Goal: Task Accomplishment & Management: Manage account settings

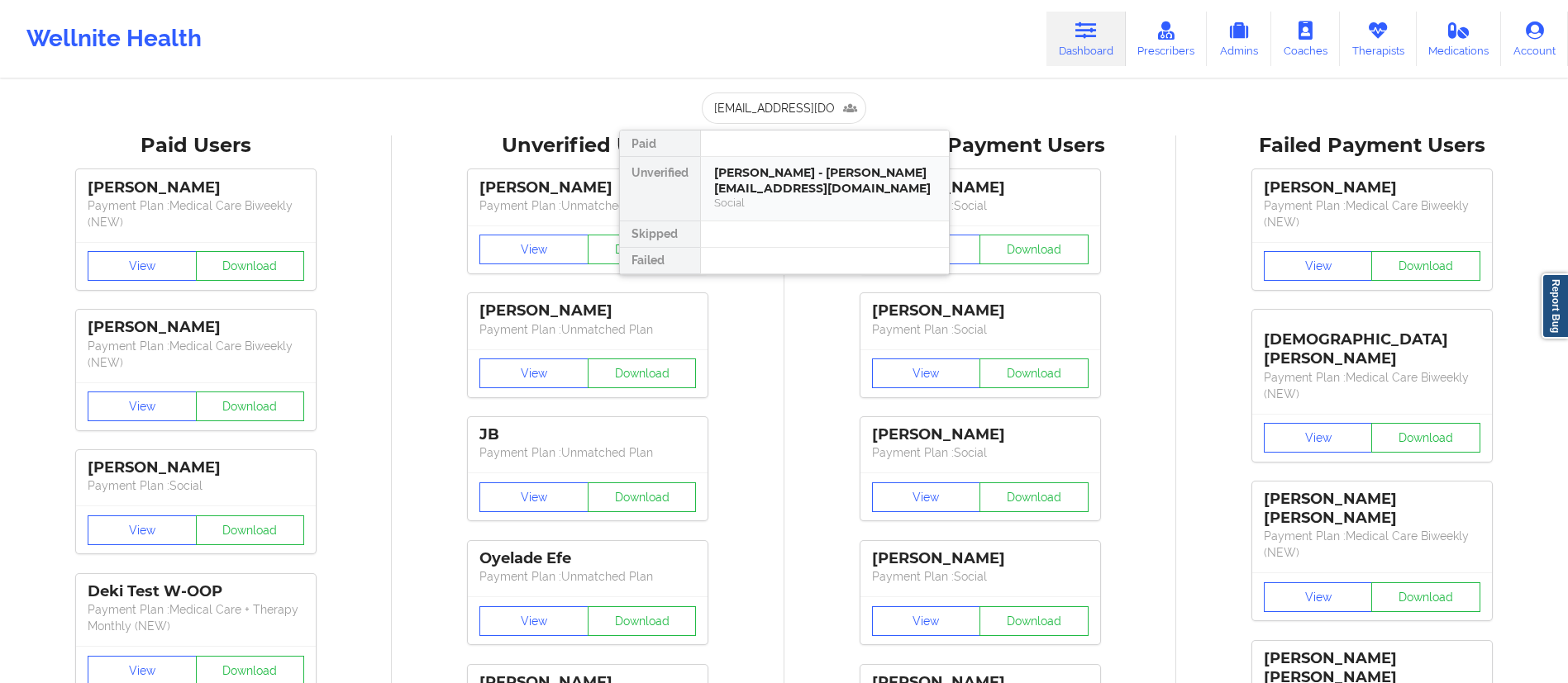
scroll to position [0, 51]
click at [779, 191] on div "[PERSON_NAME] - [EMAIL_ADDRESS][DOMAIN_NAME]" at bounding box center [825, 181] width 221 height 31
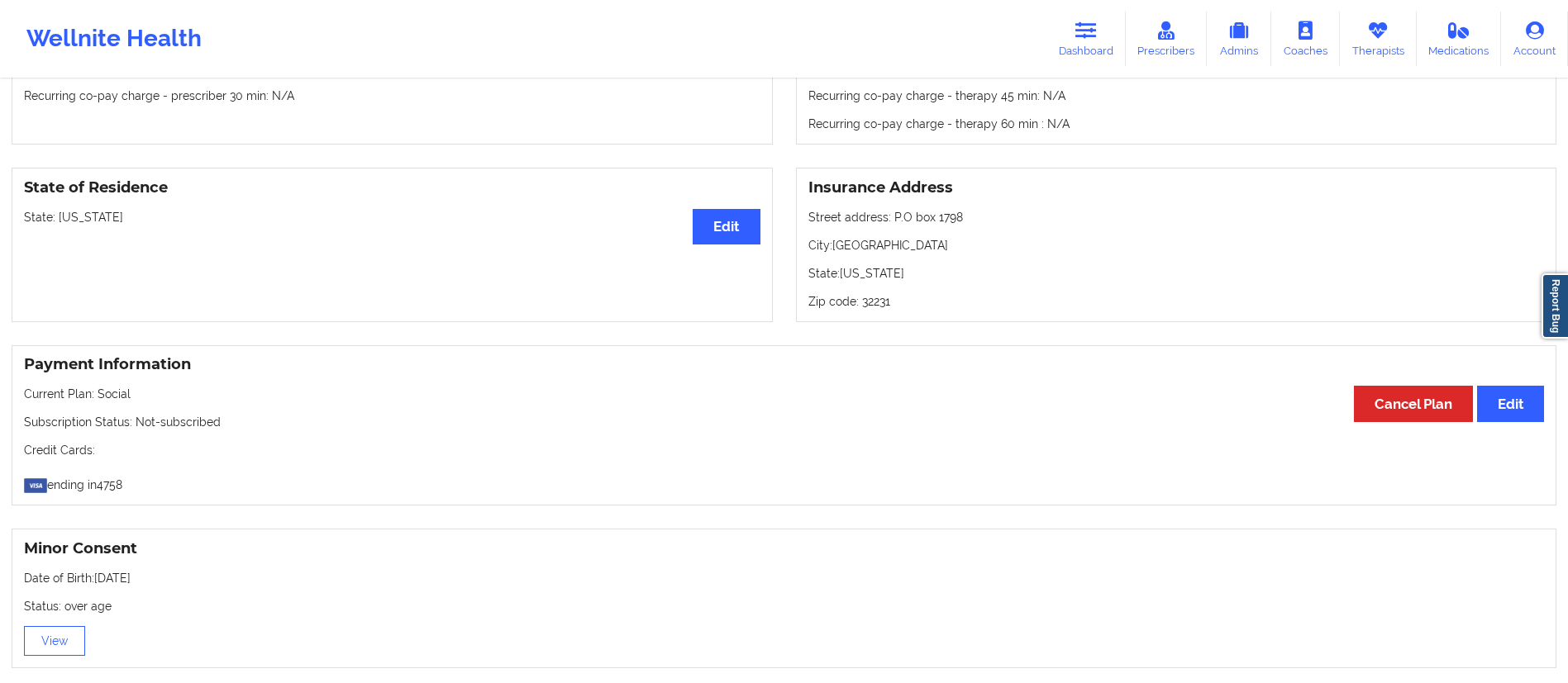
scroll to position [0, 0]
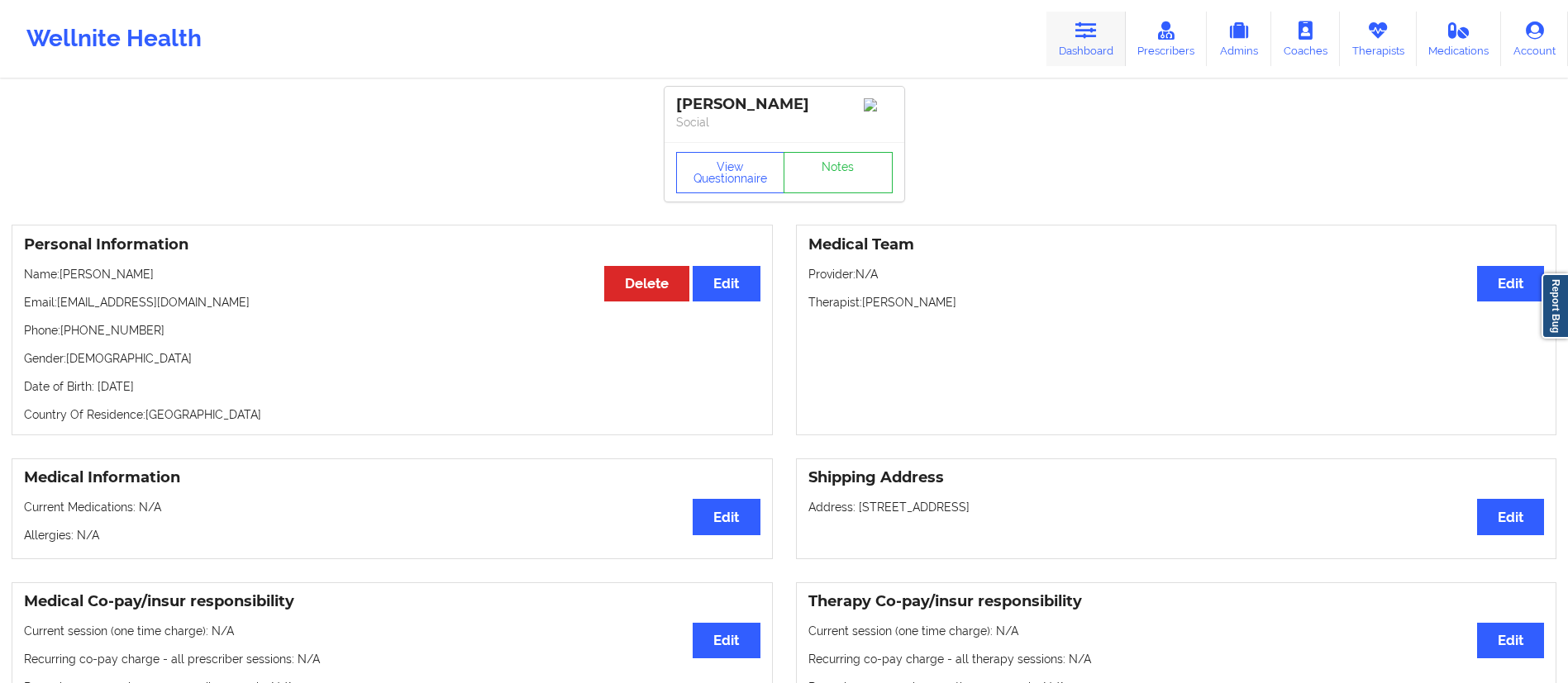
click at [1086, 63] on link "Dashboard" at bounding box center [1086, 39] width 79 height 55
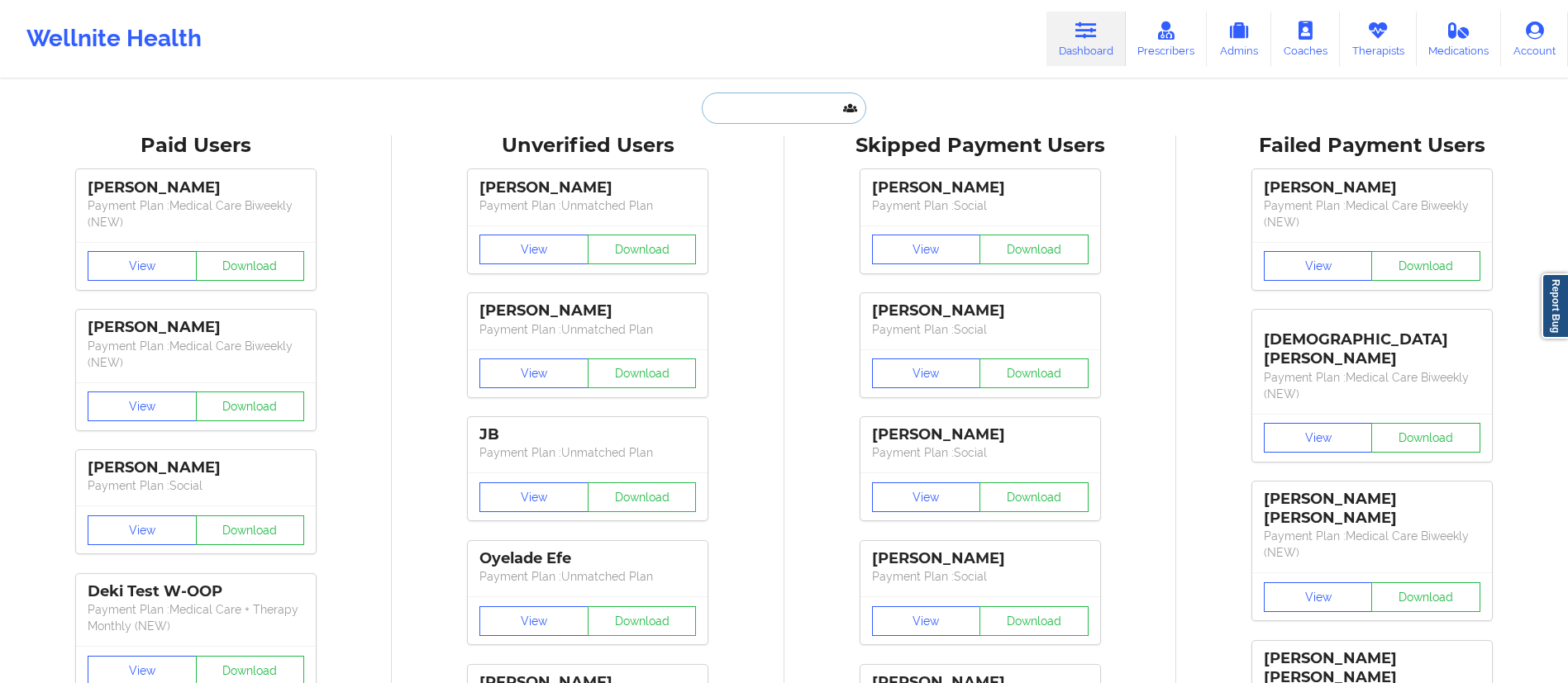
click at [760, 102] on input "text" at bounding box center [783, 108] width 164 height 31
paste input "[EMAIL_ADDRESS][DOMAIN_NAME]"
type input "[EMAIL_ADDRESS][DOMAIN_NAME]"
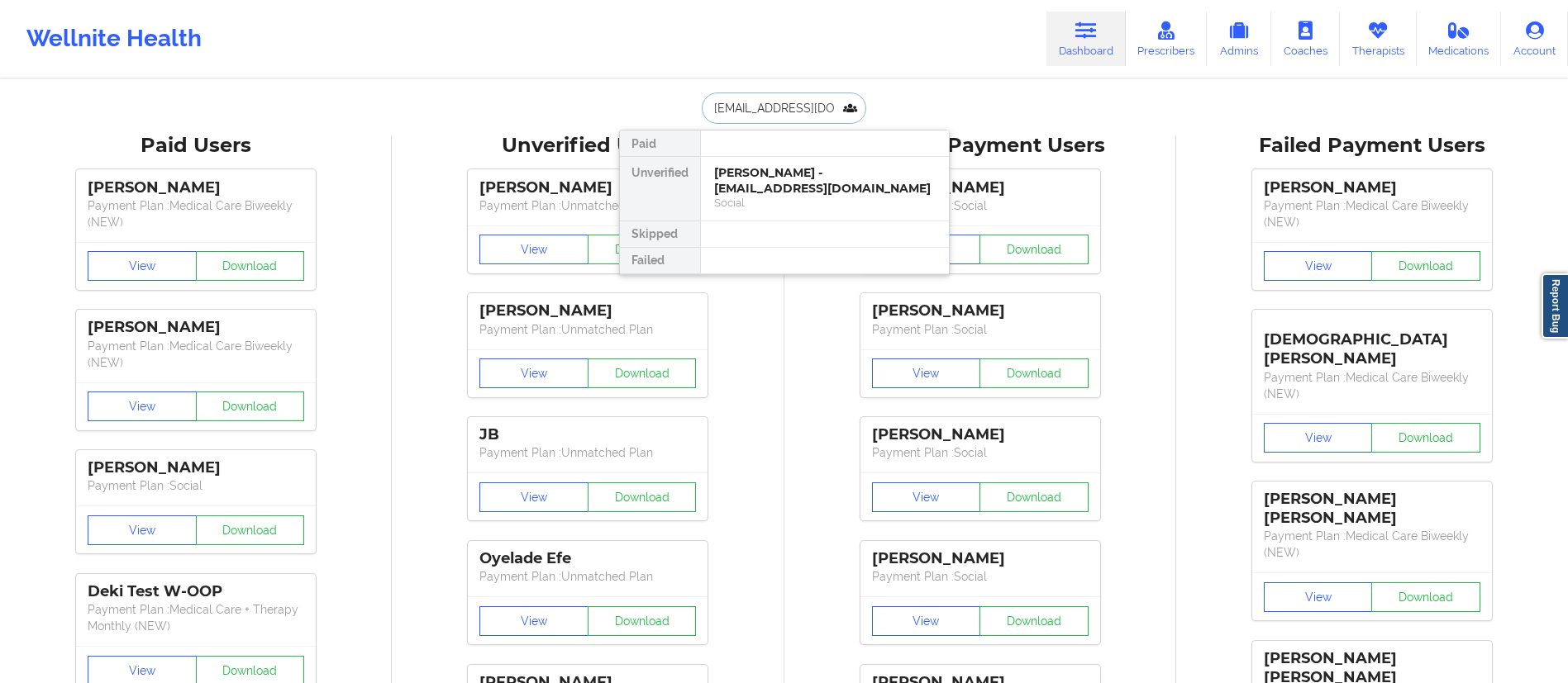
scroll to position [0, 16]
click at [786, 185] on div "[PERSON_NAME] - [EMAIL_ADDRESS][DOMAIN_NAME]" at bounding box center [825, 181] width 221 height 31
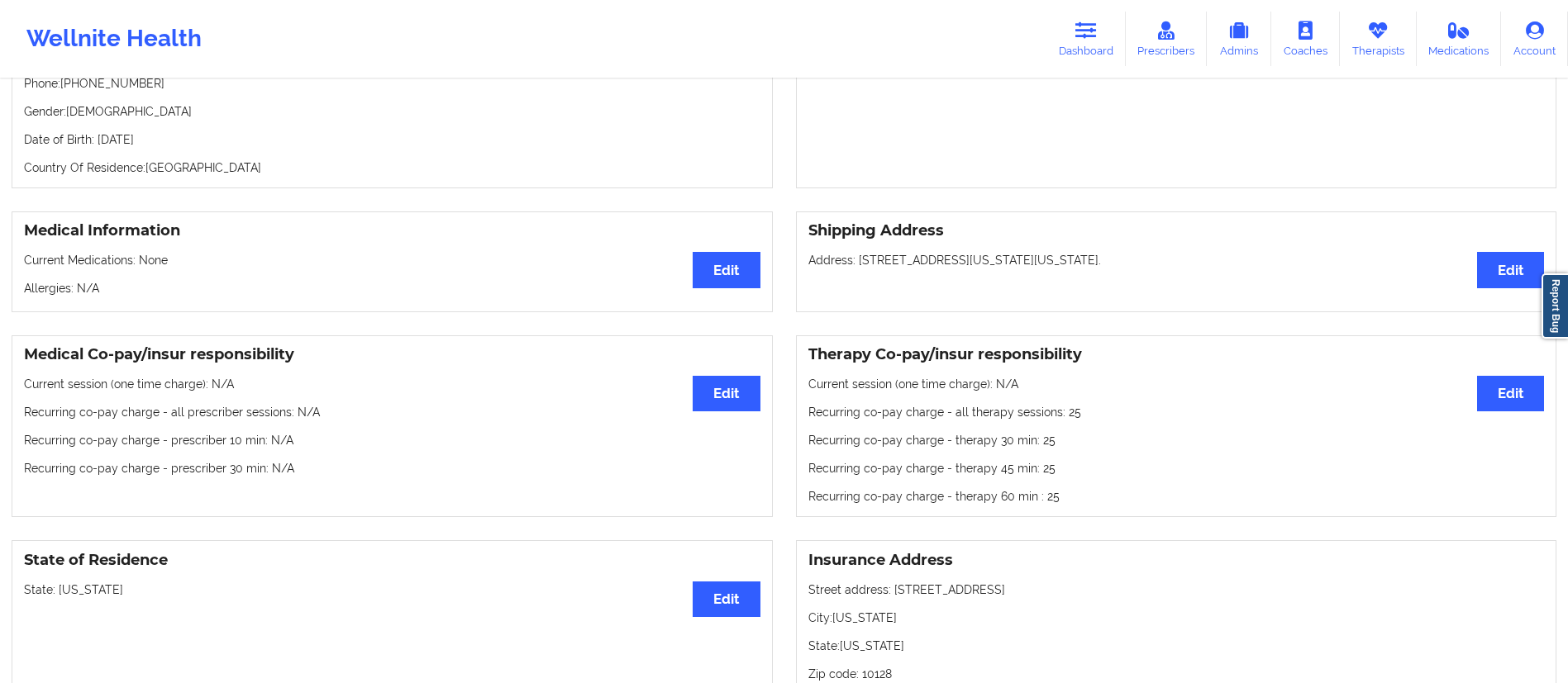
scroll to position [247, 0]
click at [1513, 392] on button "Edit" at bounding box center [1510, 392] width 67 height 35
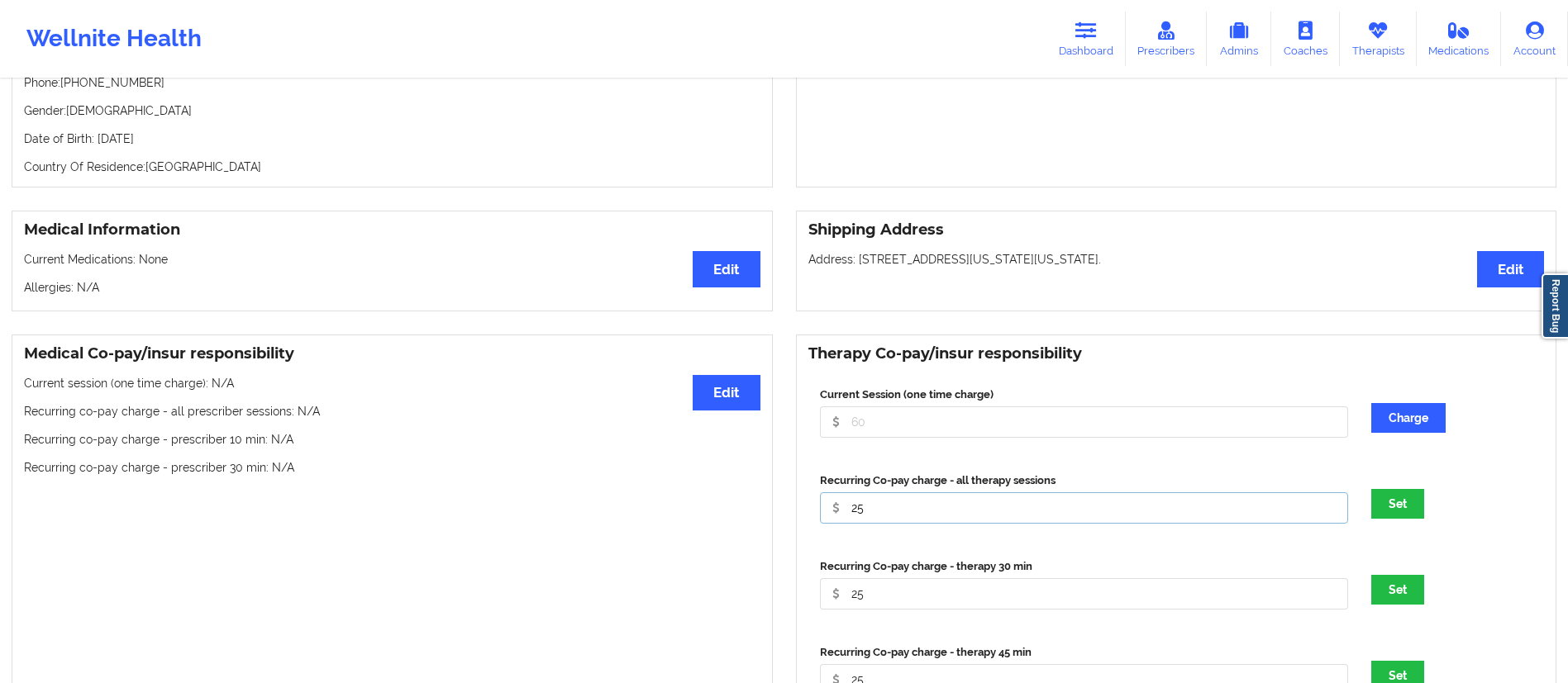
drag, startPoint x: 916, startPoint y: 513, endPoint x: 814, endPoint y: 513, distance: 102.0
click at [739, 522] on div "Medical Co-pay/insur responsibility Edit Current session (one time charge): N/A…" at bounding box center [784, 591] width 1568 height 536
type input "25"
drag, startPoint x: 905, startPoint y: 513, endPoint x: 801, endPoint y: 522, distance: 104.4
click at [801, 522] on div "Therapy Co-pay/insur responsibility Current Session (one time charge) Charge Re…" at bounding box center [1176, 591] width 761 height 513
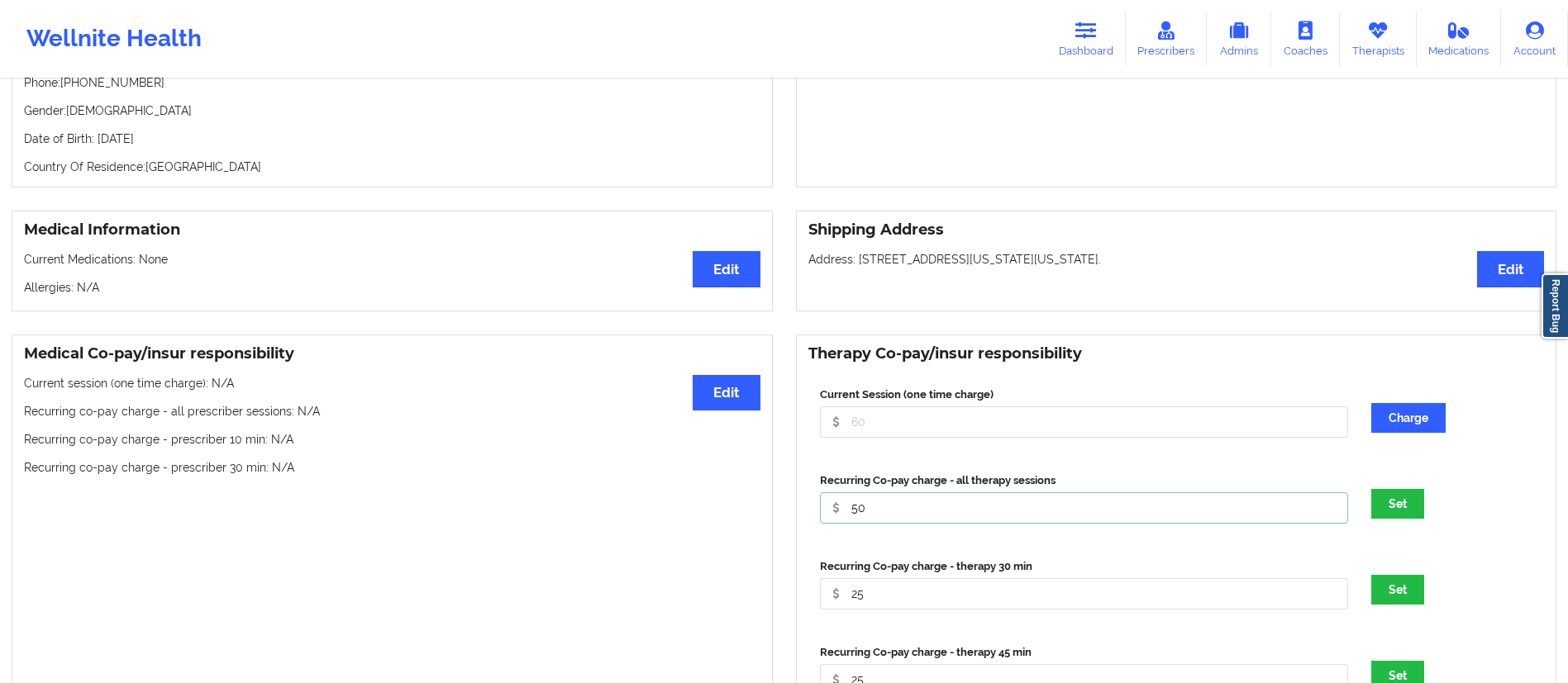
type input "50"
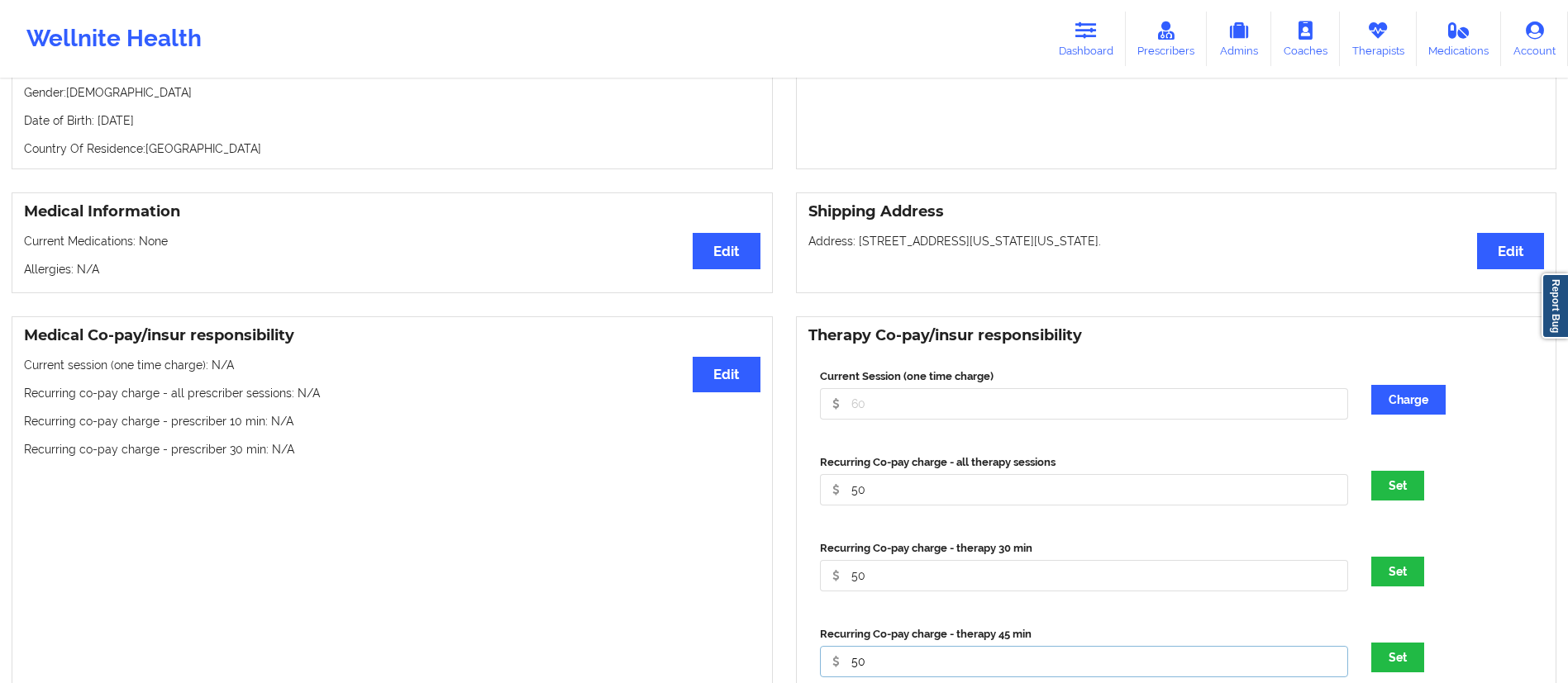
type input "50"
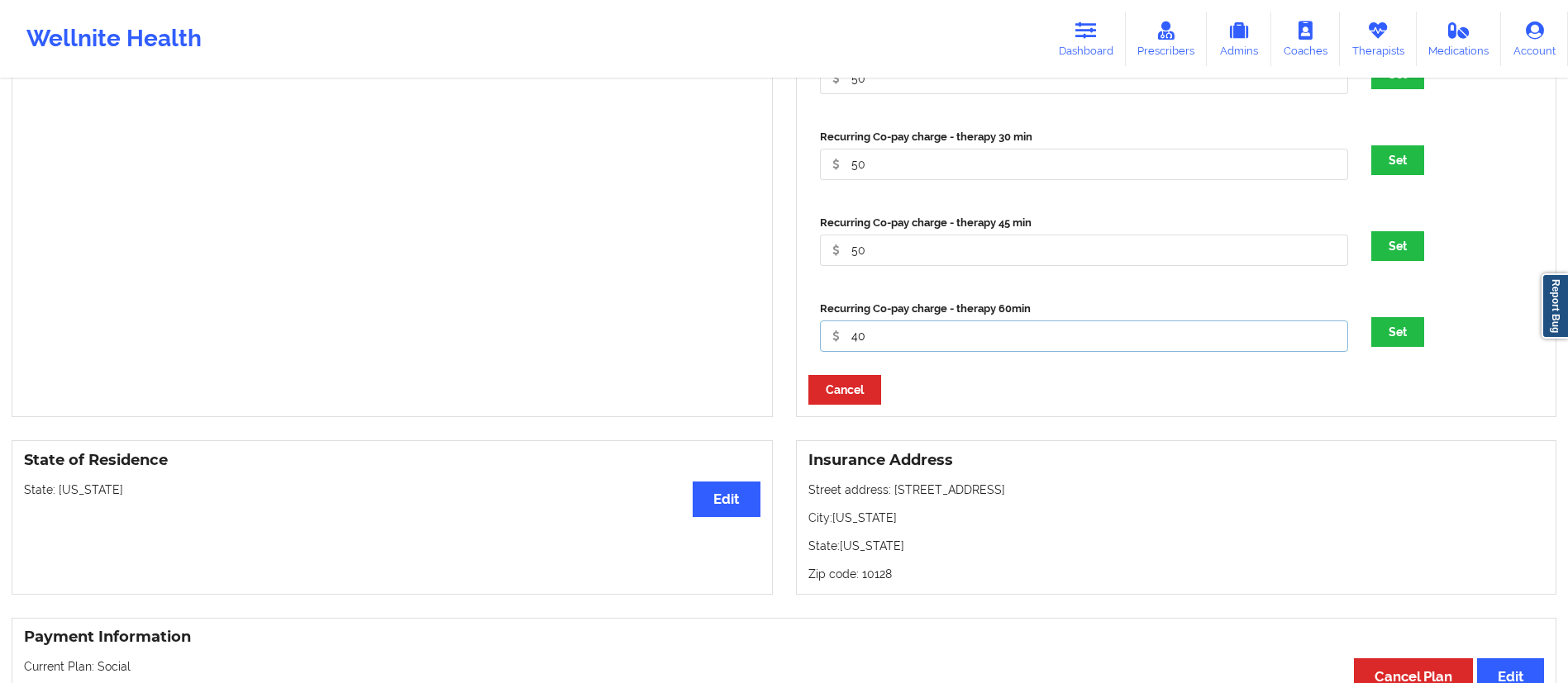
type input "4"
type input "50"
click at [1403, 361] on div "Recurring Co-pay charge - therapy 60min 50 Set" at bounding box center [1176, 331] width 736 height 85
click at [1402, 341] on button "Set" at bounding box center [1397, 332] width 53 height 30
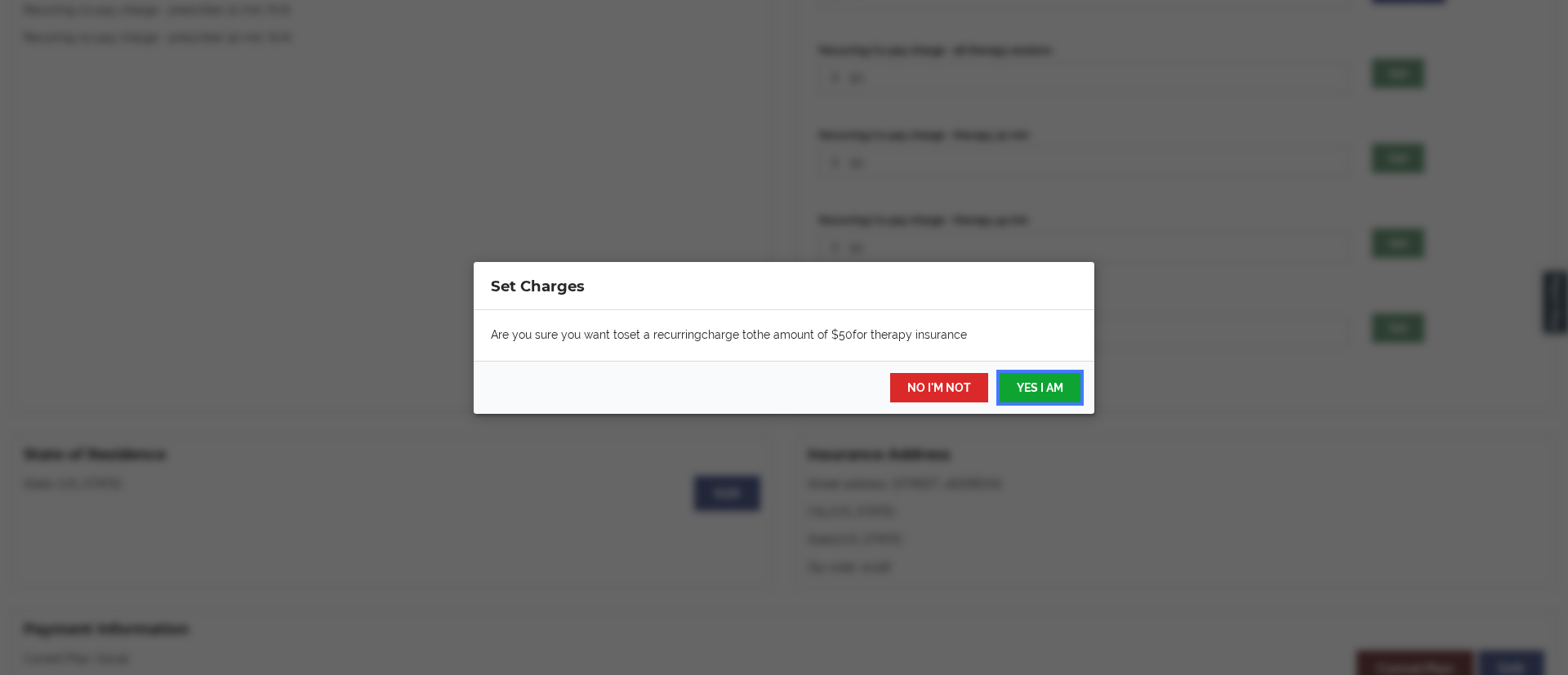
drag, startPoint x: 1023, startPoint y: 379, endPoint x: 1160, endPoint y: 338, distance: 143.0
click at [1025, 380] on button "YES I AM" at bounding box center [1040, 388] width 81 height 29
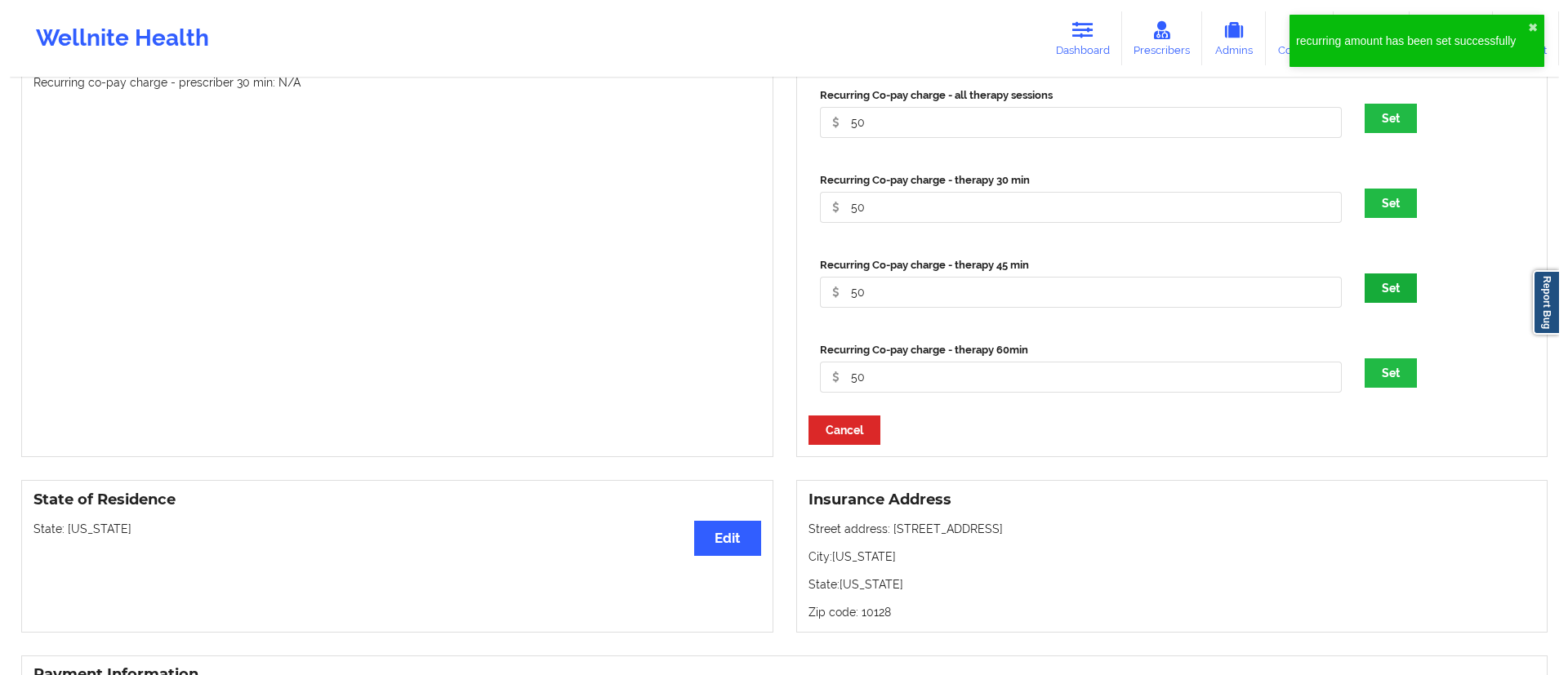
scroll to position [623, 0]
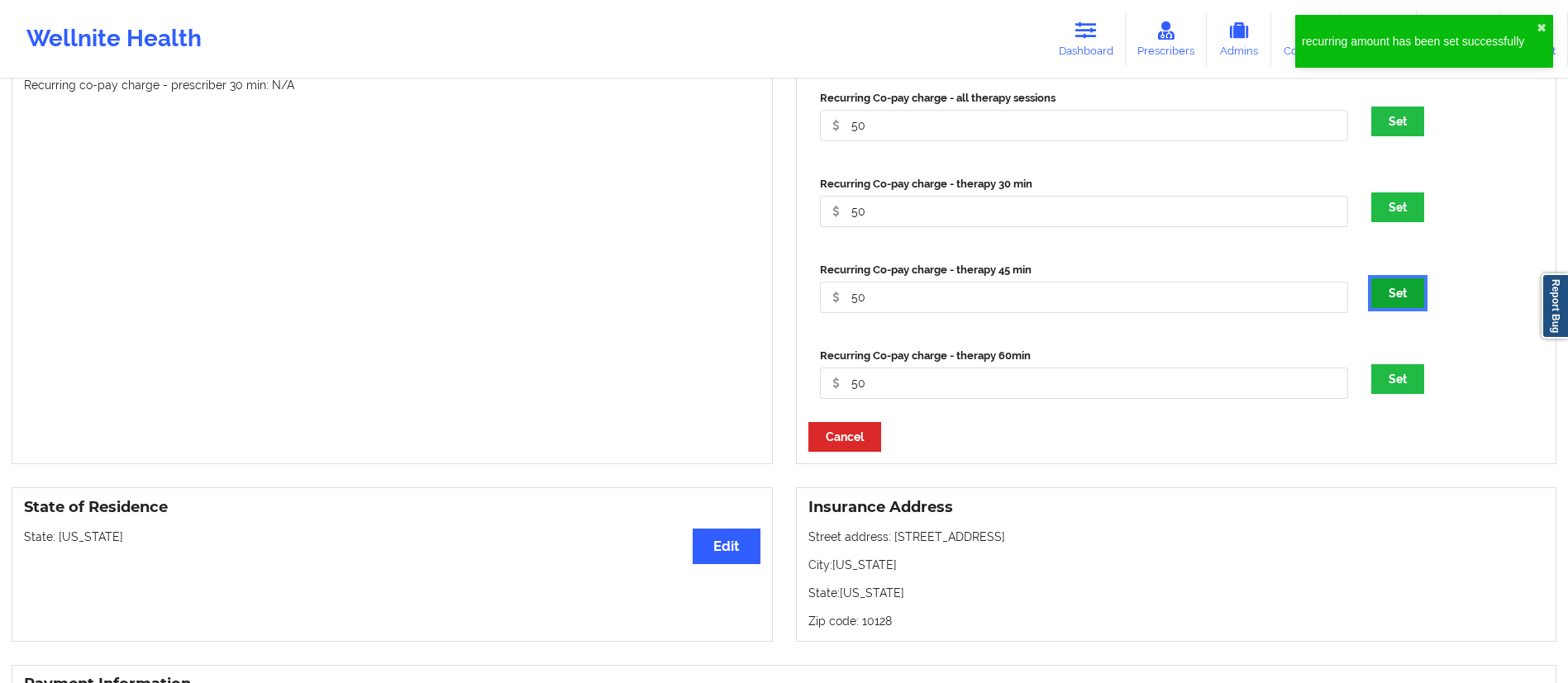
click at [1390, 306] on button "Set" at bounding box center [1397, 292] width 53 height 30
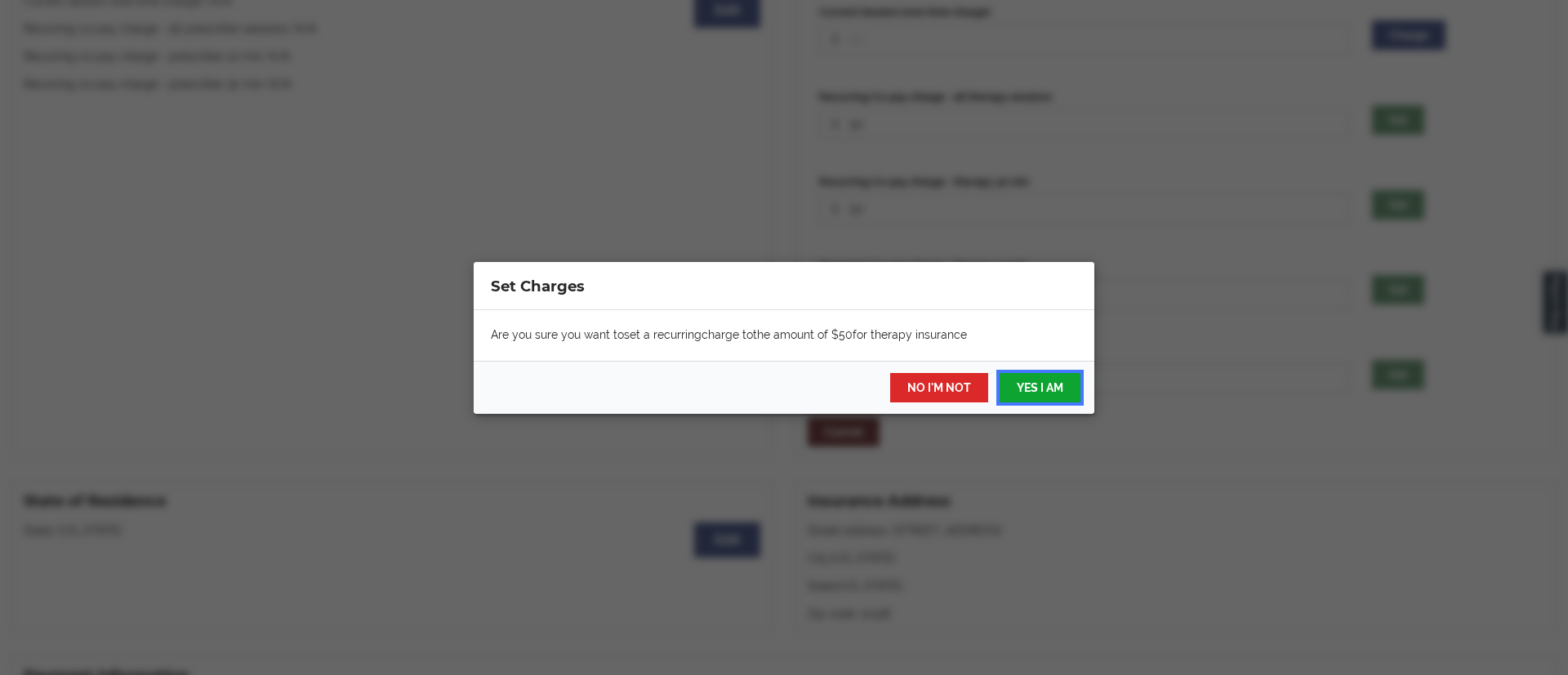
click at [1045, 379] on button "YES I AM" at bounding box center [1040, 388] width 81 height 29
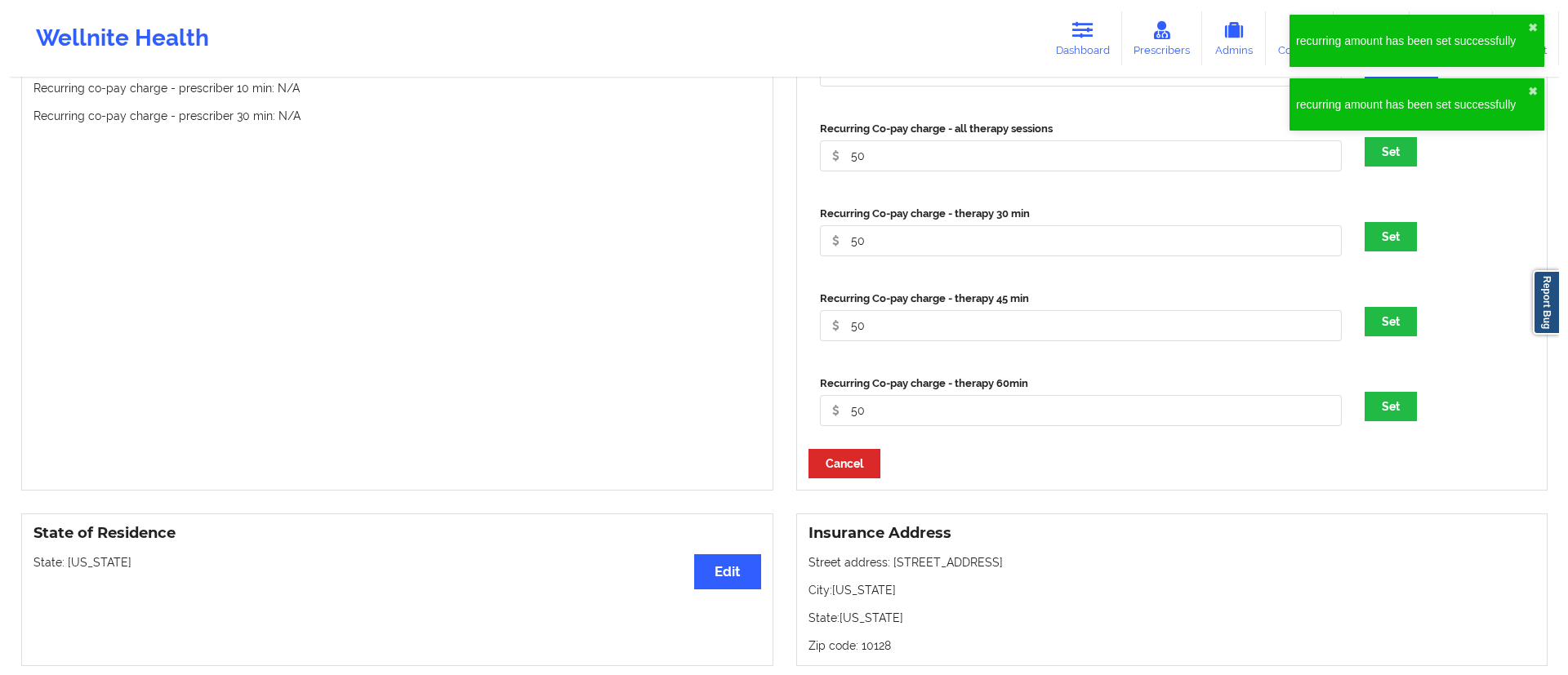
scroll to position [591, 0]
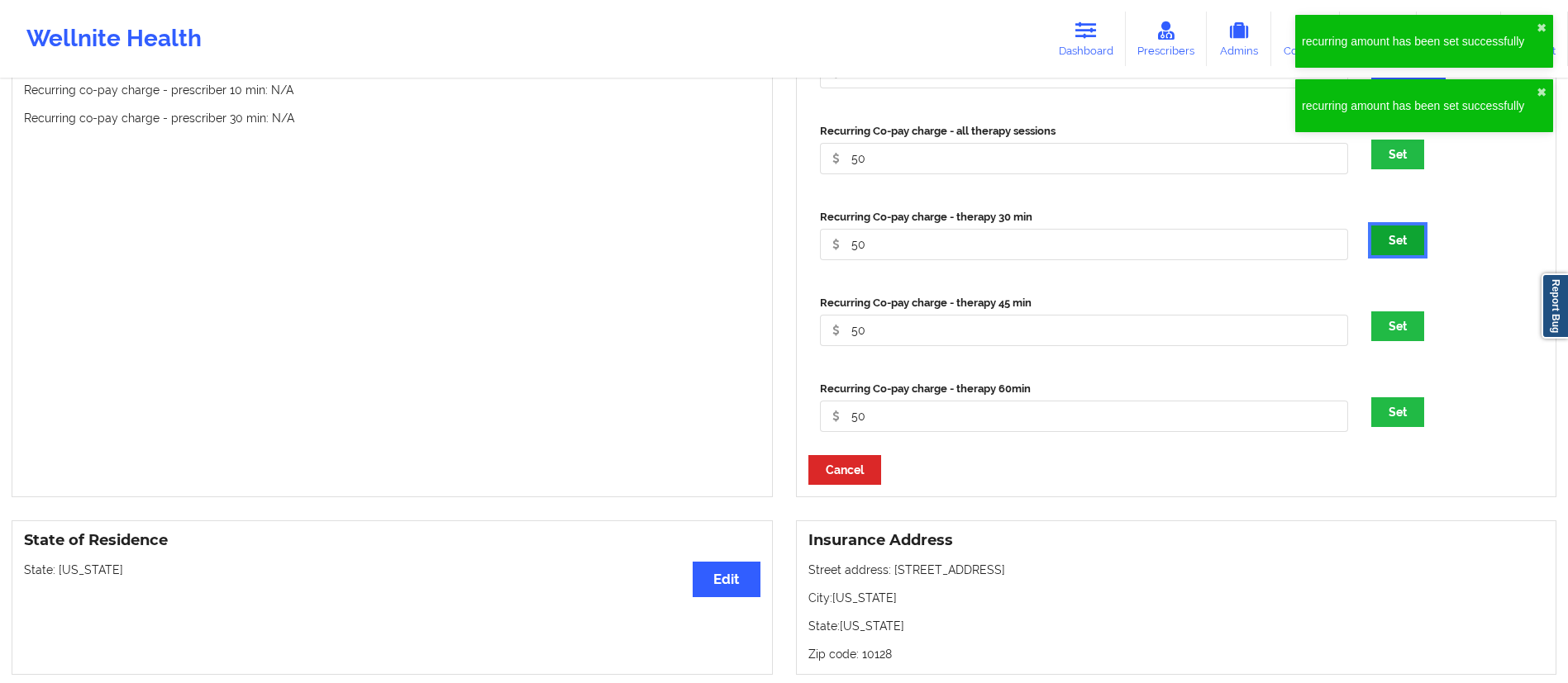
click at [1389, 251] on button "Set" at bounding box center [1397, 240] width 53 height 30
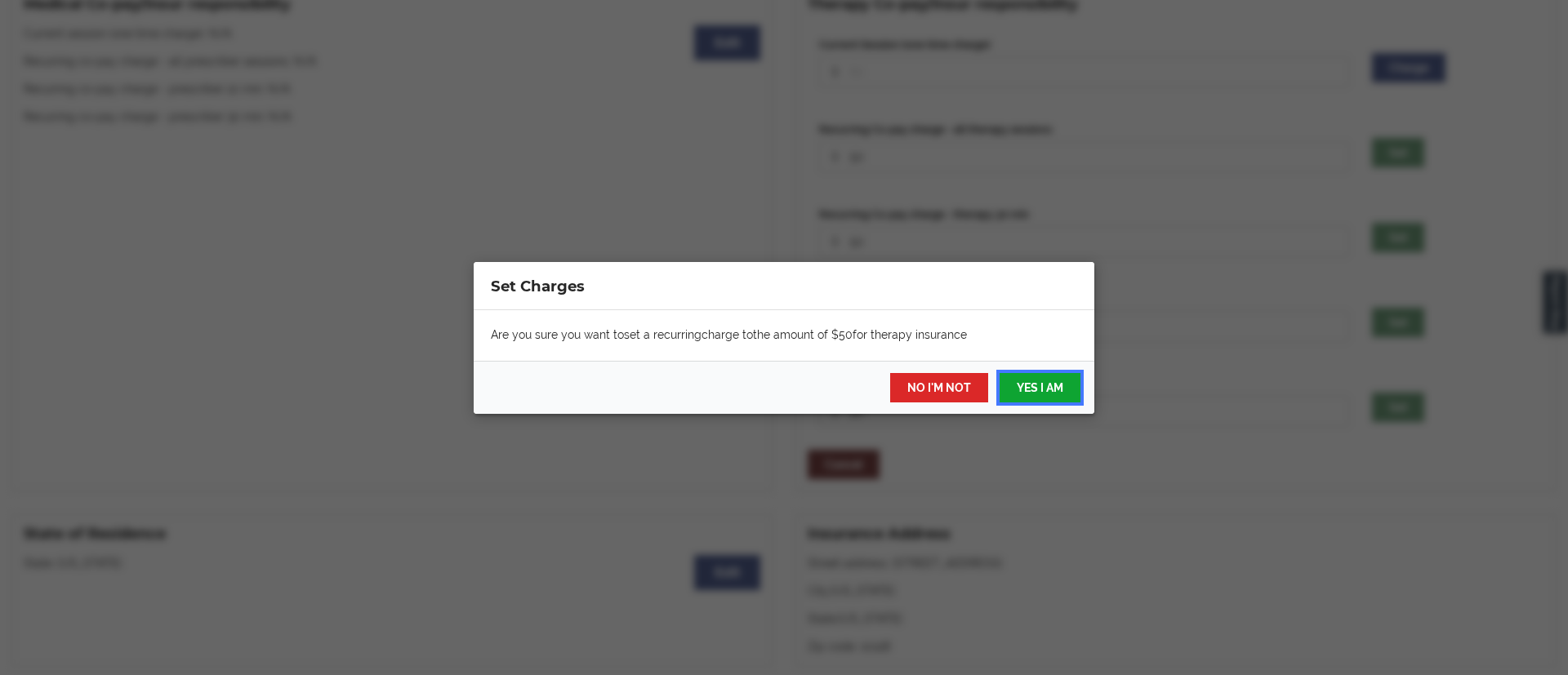
click at [1037, 396] on button "YES I AM" at bounding box center [1040, 388] width 81 height 29
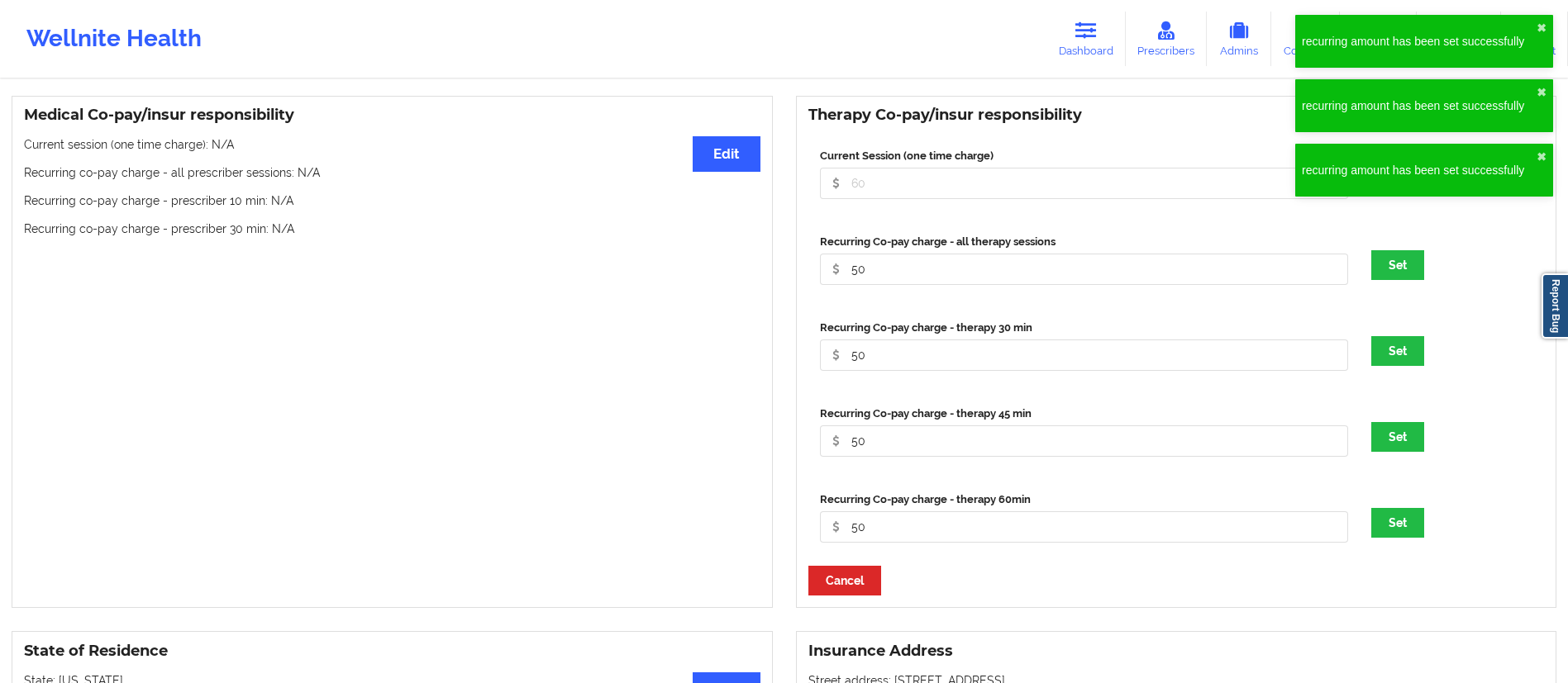
scroll to position [462, 0]
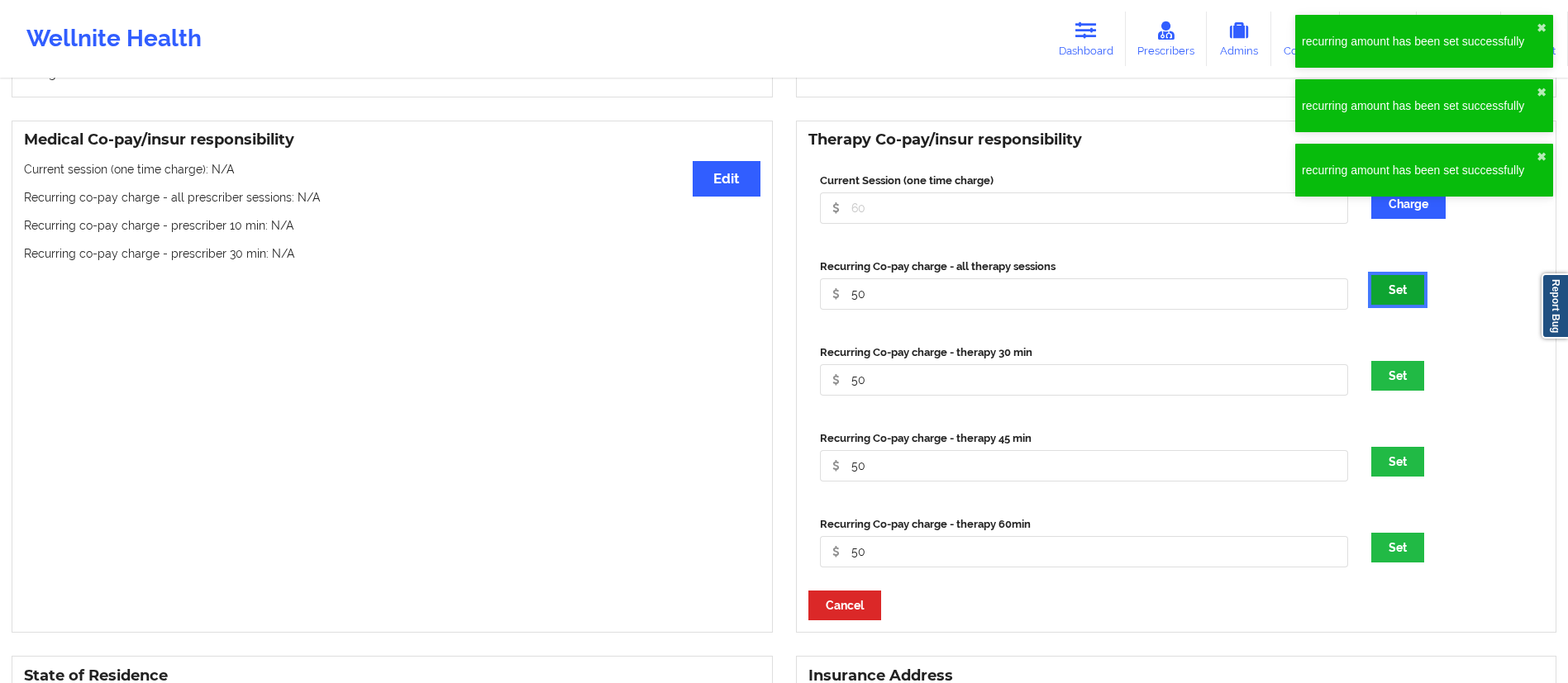
click at [1407, 289] on button "Set" at bounding box center [1397, 290] width 53 height 30
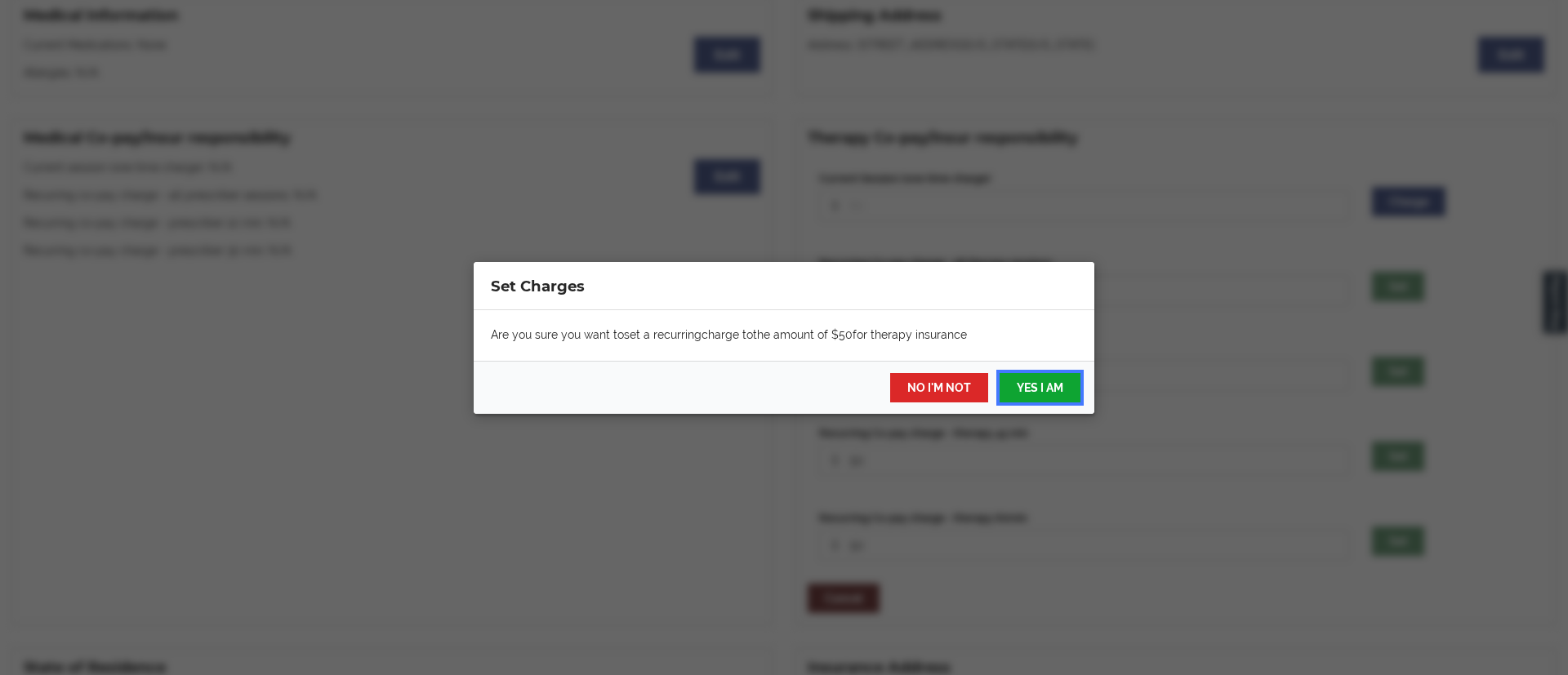
click at [1067, 386] on button "YES I AM" at bounding box center [1040, 388] width 81 height 29
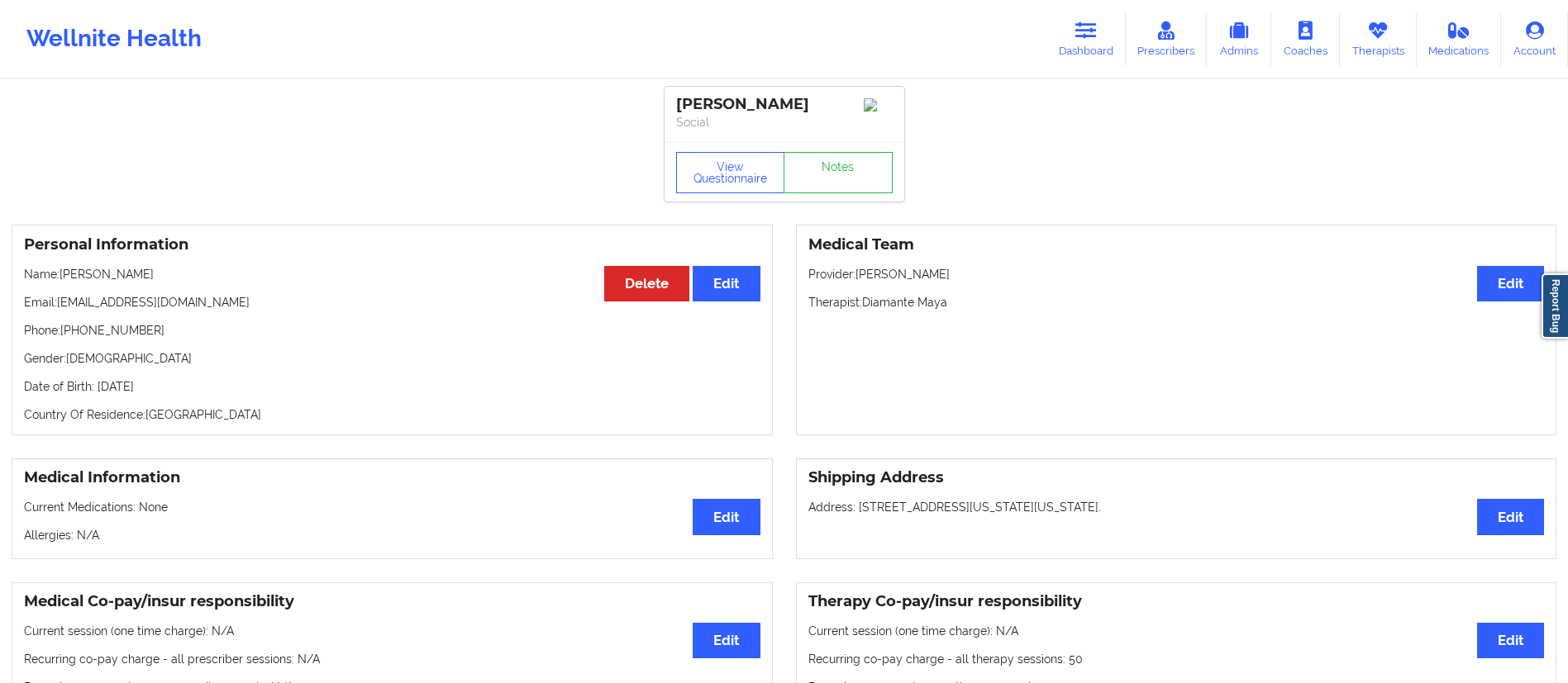
drag, startPoint x: 64, startPoint y: 271, endPoint x: 266, endPoint y: 266, distance: 202.1
click at [259, 273] on p "Name: Katherine S Courter" at bounding box center [392, 274] width 736 height 16
copy p "[PERSON_NAME]"
